Goal: Information Seeking & Learning: Learn about a topic

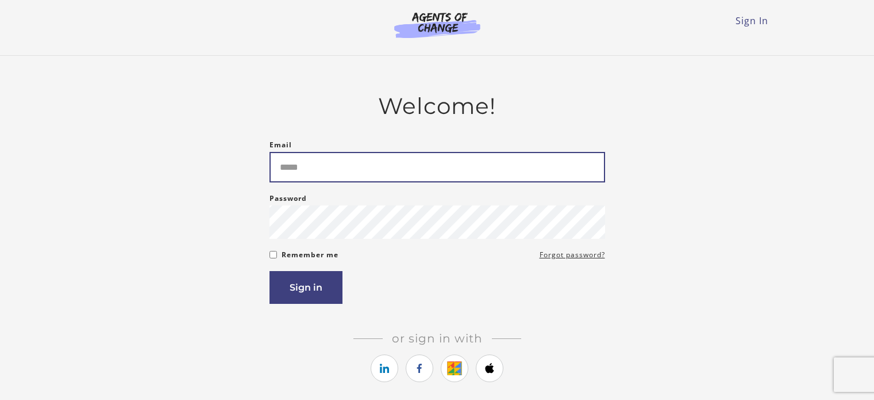
drag, startPoint x: 0, startPoint y: 0, endPoint x: 333, endPoint y: 159, distance: 369.0
click at [333, 159] on input "Email" at bounding box center [438, 167] width 336 height 30
type input "**********"
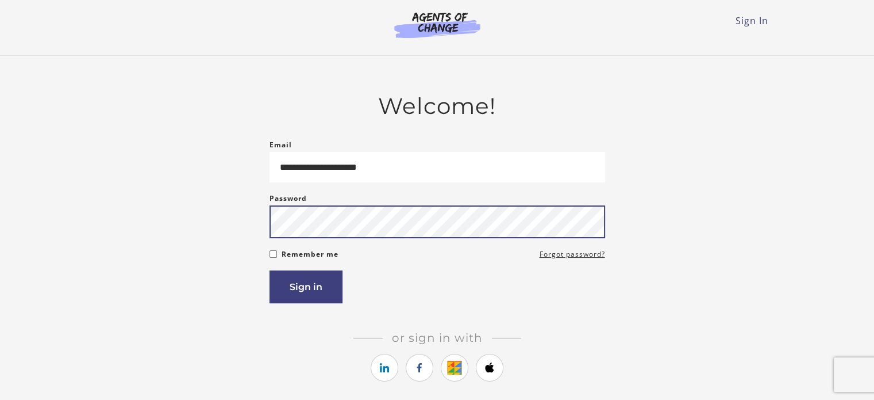
click at [270, 270] on button "Sign in" at bounding box center [306, 286] width 73 height 33
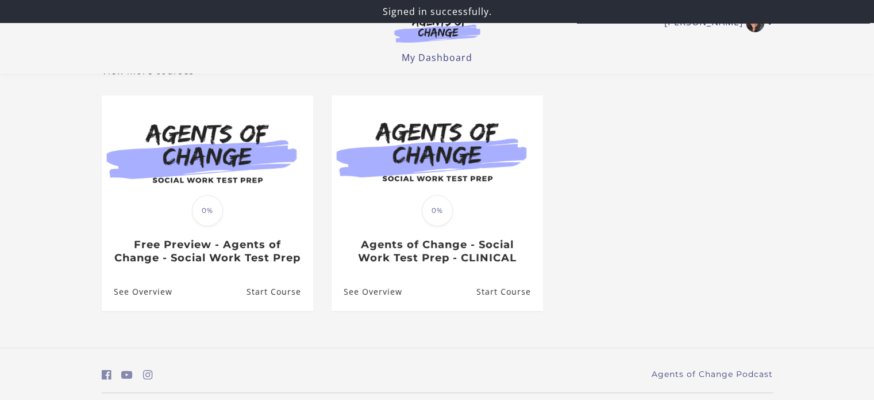
scroll to position [83, 0]
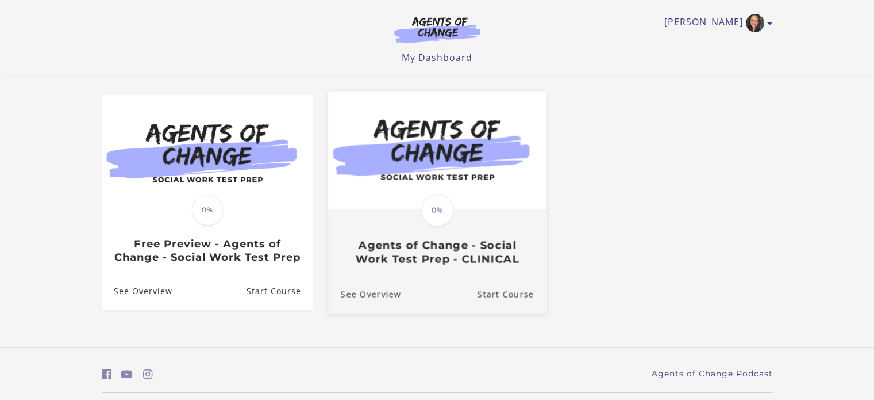
click at [387, 265] on h3 "Agents of Change - Social Work Test Prep - CLINICAL" at bounding box center [436, 252] width 193 height 26
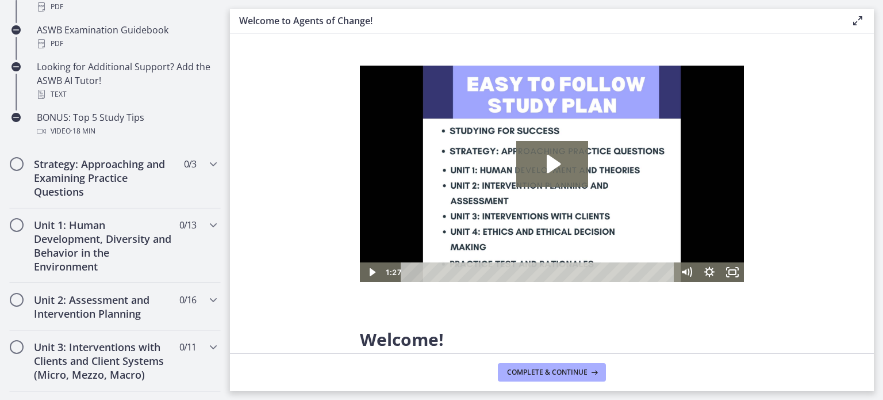
scroll to position [582, 0]
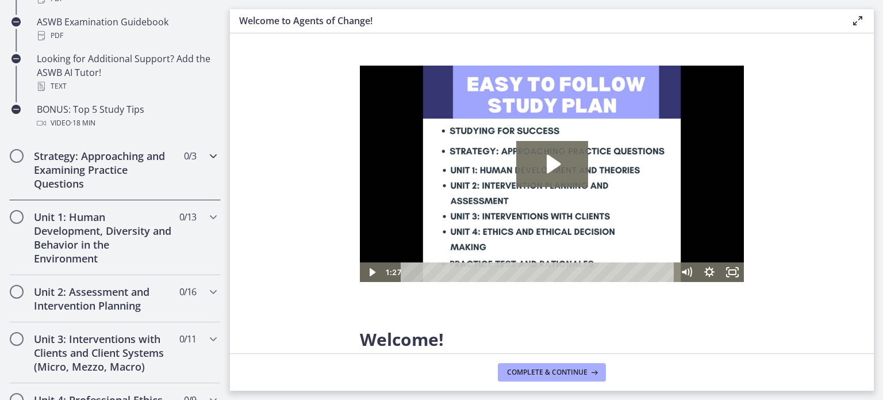
click at [206, 153] on icon "Chapters" at bounding box center [213, 156] width 14 height 14
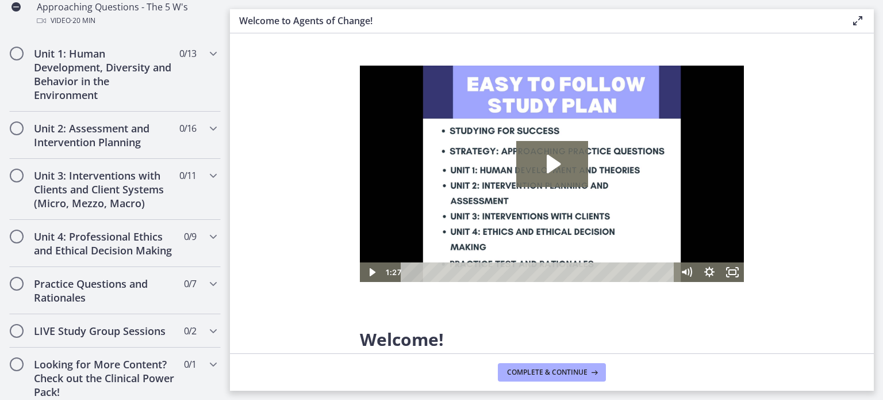
scroll to position [421, 0]
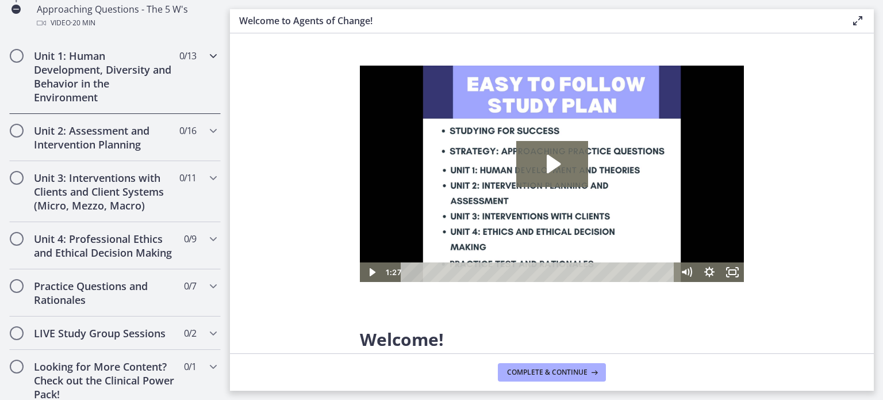
click at [115, 76] on h2 "Unit 1: Human Development, Diversity and Behavior in the Environment" at bounding box center [104, 76] width 140 height 55
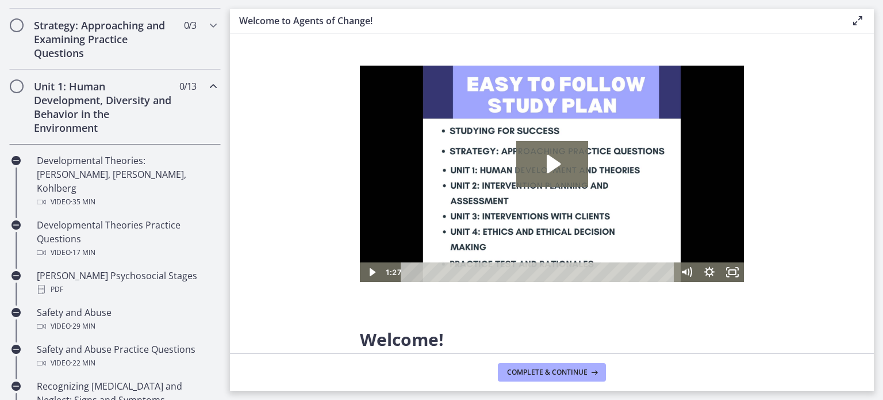
scroll to position [248, 0]
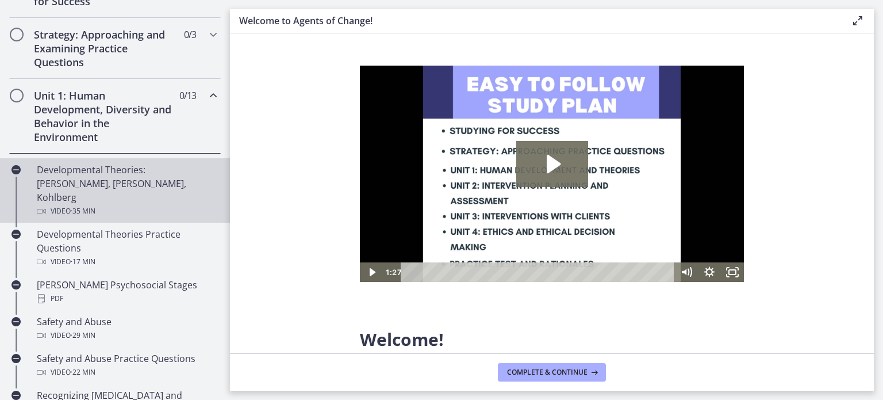
click at [77, 174] on div "Developmental Theories: Erikson, Piaget, Kohlberg Video · 35 min" at bounding box center [126, 190] width 179 height 55
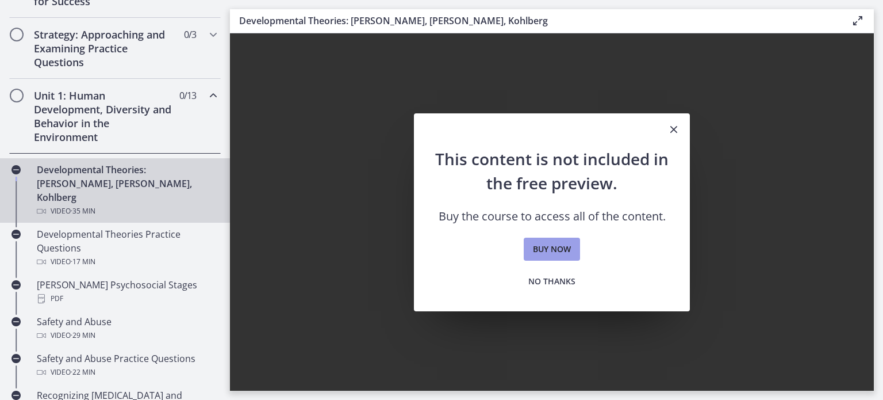
click at [539, 249] on span "Buy now" at bounding box center [552, 249] width 38 height 14
